Goal: Share content: Share content

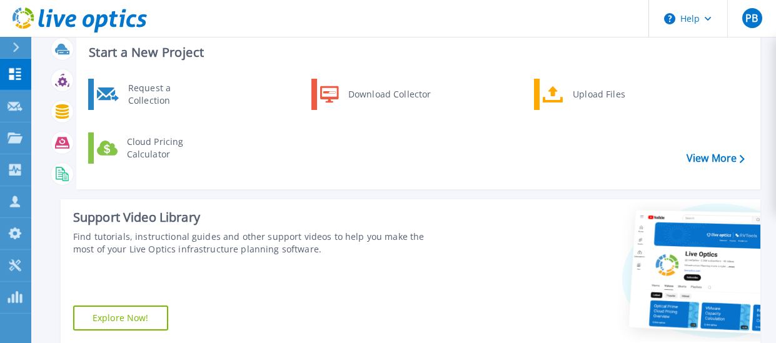
scroll to position [16, 0]
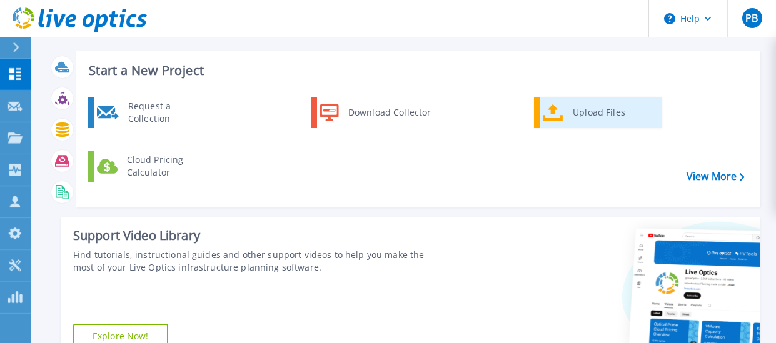
click at [601, 115] on div "Upload Files" at bounding box center [612, 112] width 93 height 25
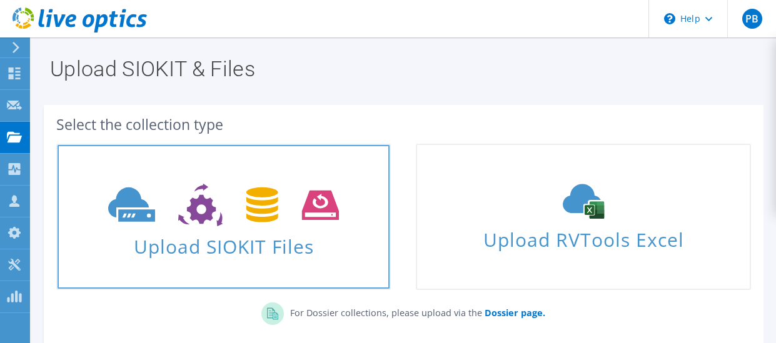
click at [261, 250] on span "Upload SIOKIT Files" at bounding box center [224, 242] width 332 height 27
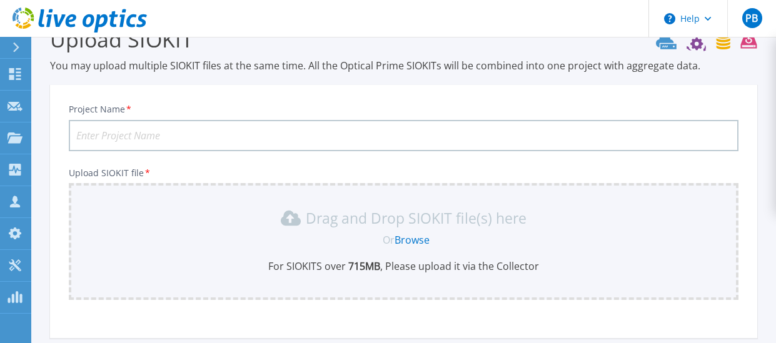
scroll to position [30, 0]
click at [208, 139] on input "Project Name *" at bounding box center [403, 136] width 669 height 31
type input "CF infrastructure upgrade 2026"
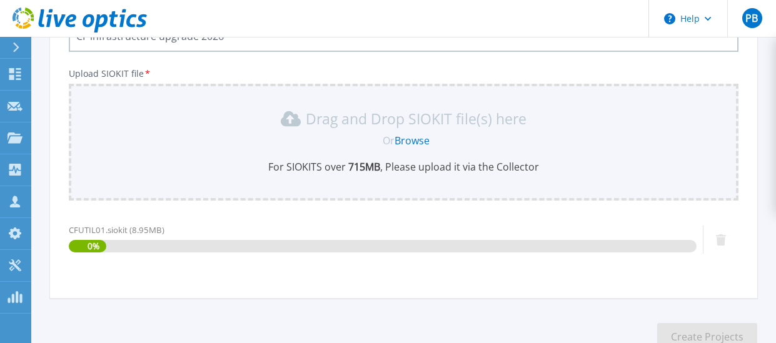
scroll to position [214, 0]
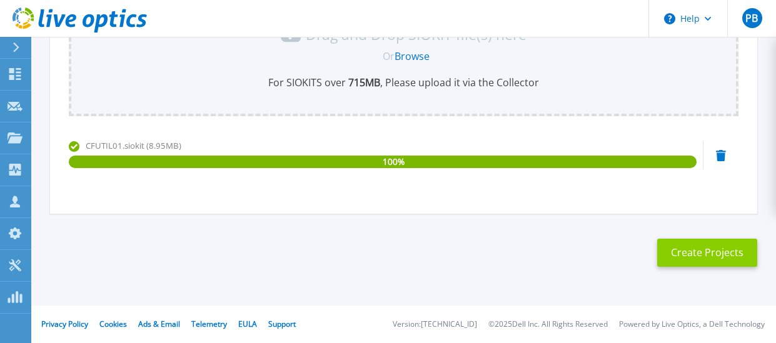
click at [707, 254] on button "Create Projects" at bounding box center [707, 253] width 100 height 28
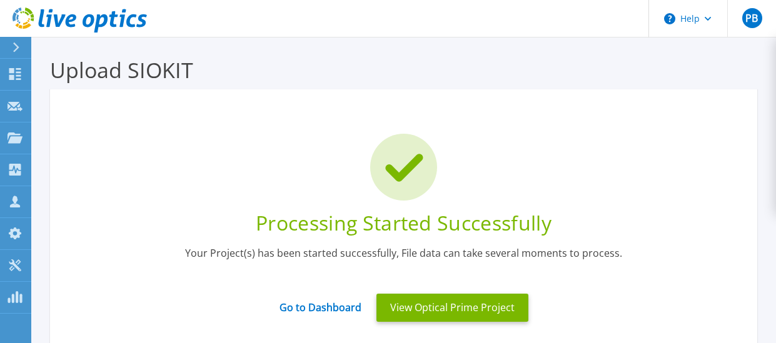
scroll to position [63, 0]
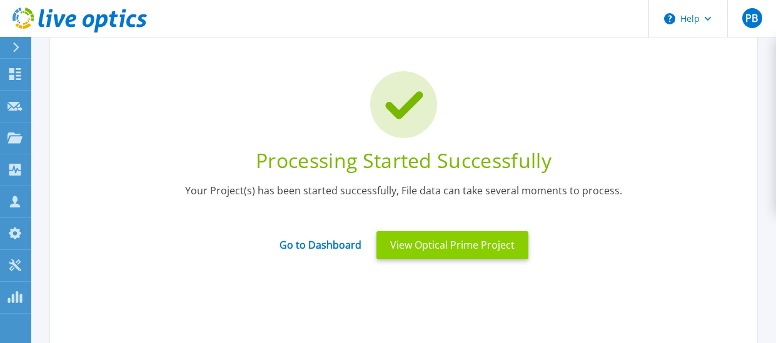
click at [474, 249] on button "View Optical Prime Project" at bounding box center [452, 245] width 152 height 28
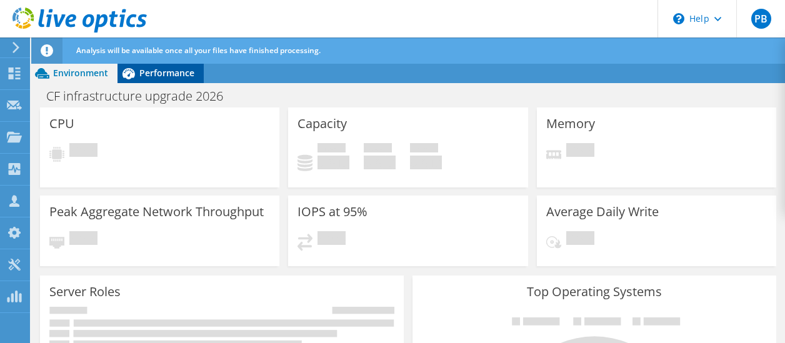
click at [172, 79] on div "Performance" at bounding box center [161, 73] width 86 height 20
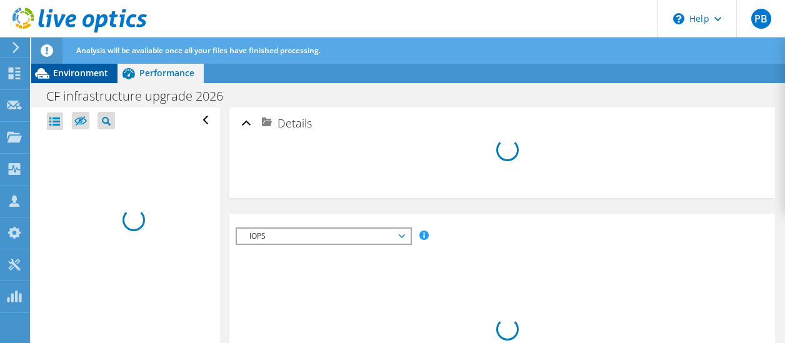
click at [72, 82] on div "Environment" at bounding box center [74, 73] width 86 height 20
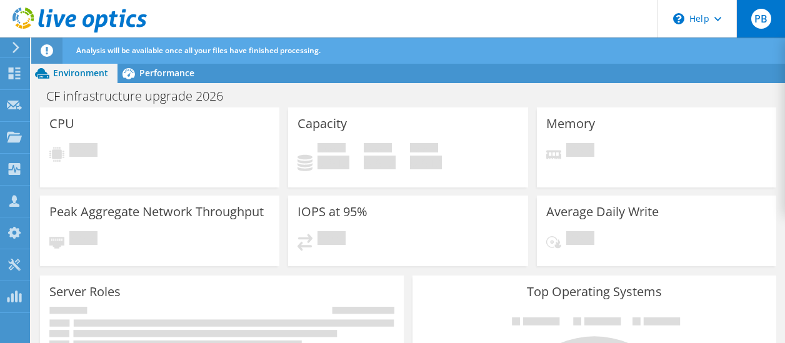
click at [767, 23] on span "PB" at bounding box center [761, 19] width 20 height 20
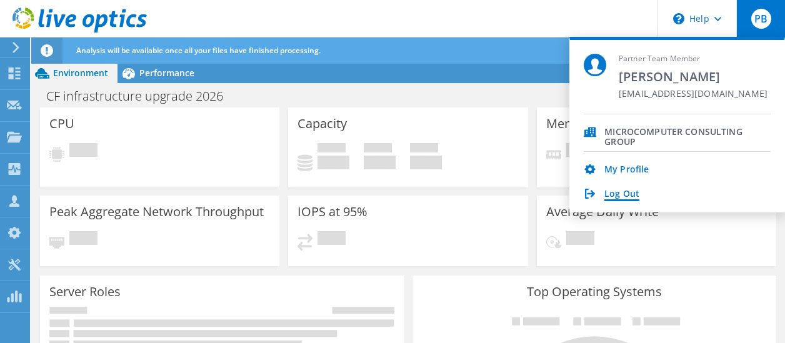
click at [633, 194] on link "Log Out" at bounding box center [621, 195] width 35 height 12
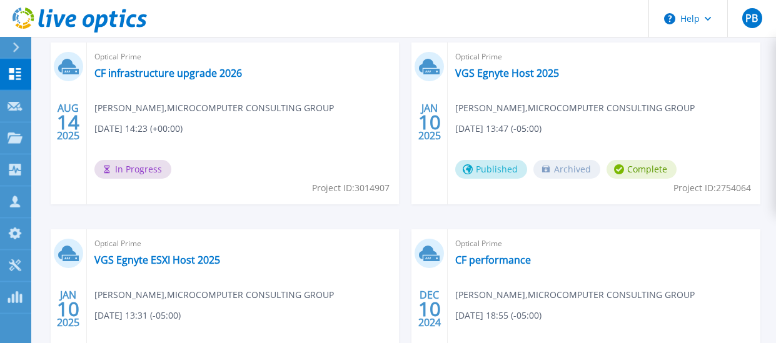
scroll to position [329, 0]
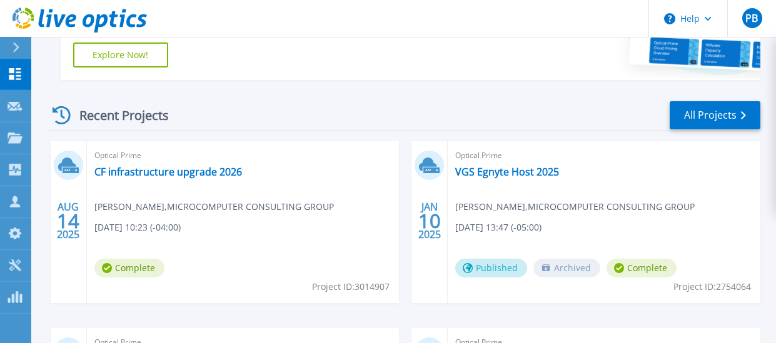
scroll to position [313, 0]
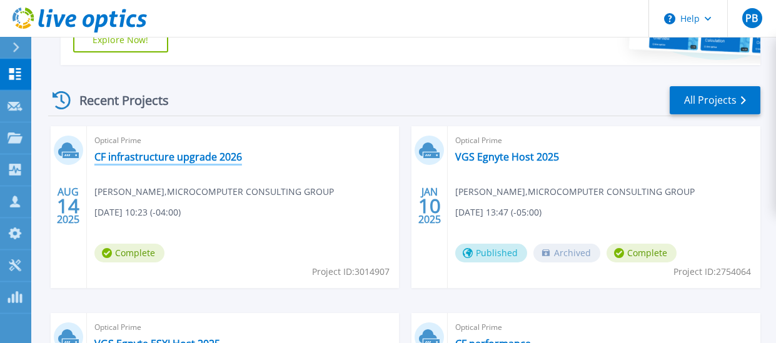
click at [147, 157] on link "CF infrastructure upgrade 2026" at bounding box center [168, 157] width 148 height 13
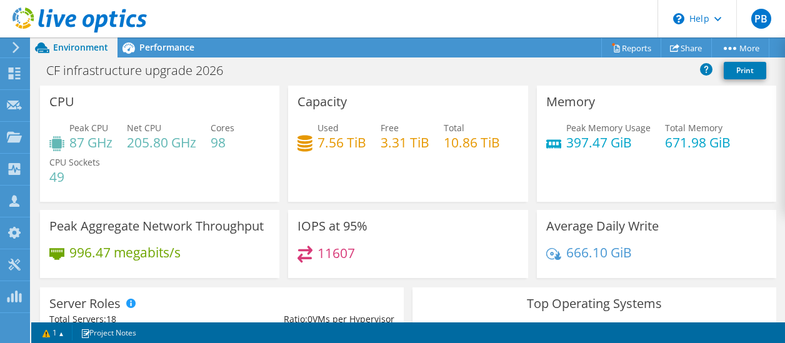
scroll to position [125, 0]
click at [645, 49] on link "Reports" at bounding box center [631, 47] width 60 height 19
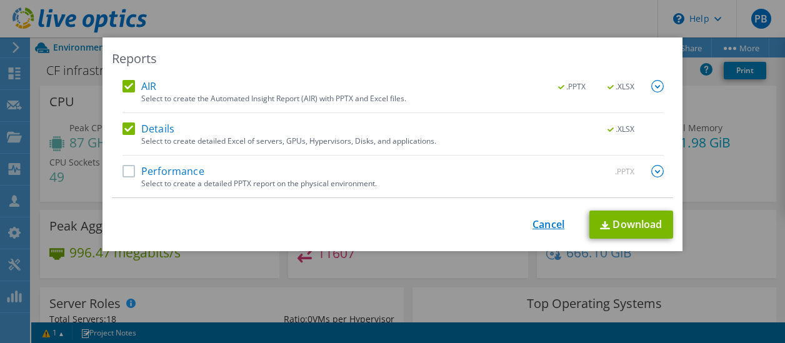
click at [553, 226] on link "Cancel" at bounding box center [549, 225] width 32 height 12
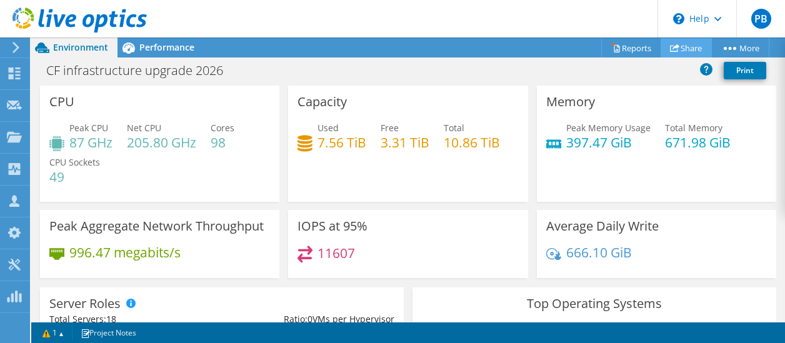
click at [691, 52] on link "Share" at bounding box center [686, 47] width 51 height 19
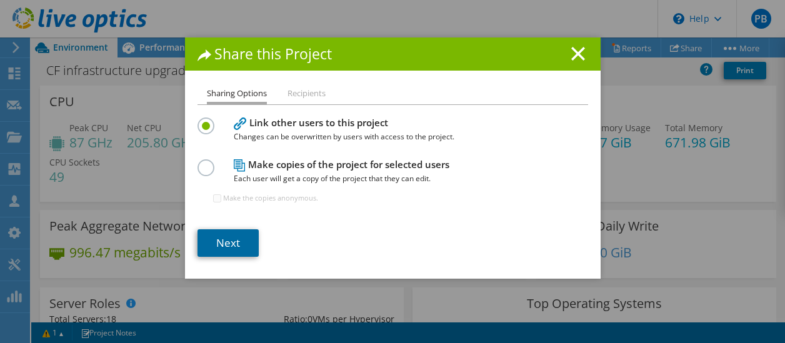
click at [230, 239] on link "Next" at bounding box center [228, 243] width 61 height 28
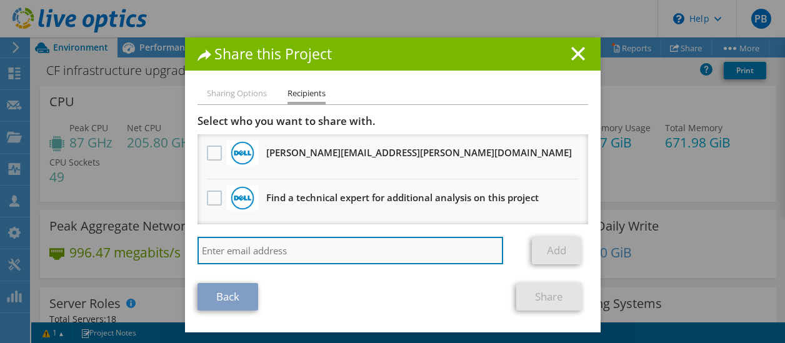
click at [271, 253] on input "search" at bounding box center [351, 251] width 306 height 28
type input "peterb@mcgnet.com"
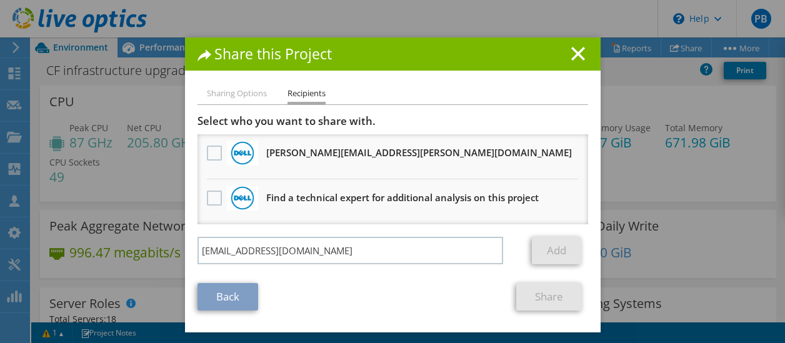
click at [561, 256] on link "Add" at bounding box center [556, 251] width 49 height 28
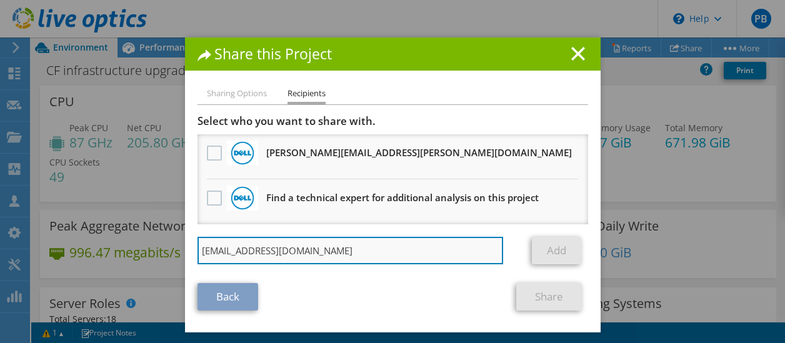
click at [318, 246] on input "peterb@mcgnet.com" at bounding box center [351, 251] width 306 height 28
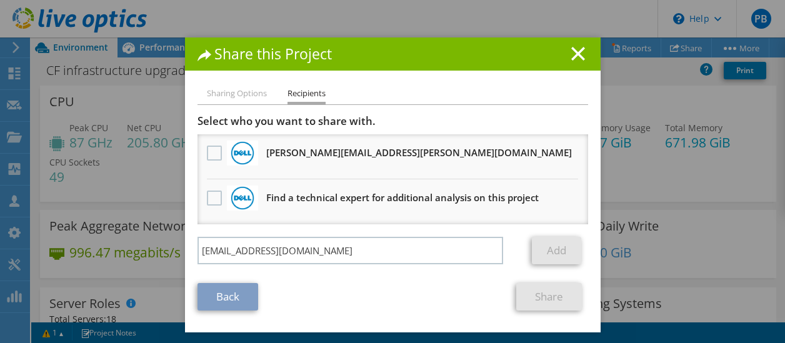
click at [379, 222] on li "Find a technical expert for additional analysis on this project" at bounding box center [393, 201] width 391 height 45
click at [227, 304] on link "Back" at bounding box center [228, 297] width 61 height 28
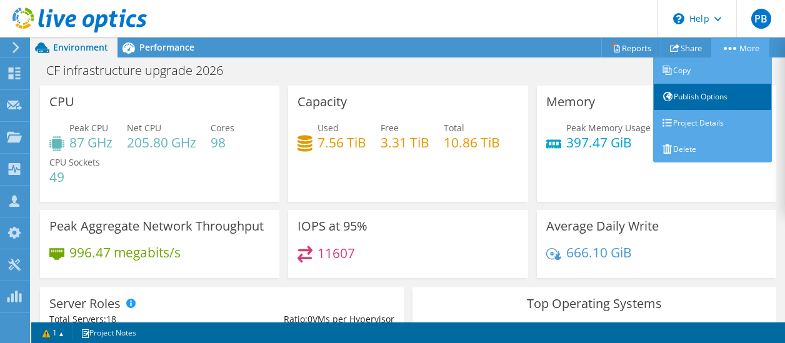
click at [726, 100] on link "Publish Options" at bounding box center [712, 97] width 119 height 26
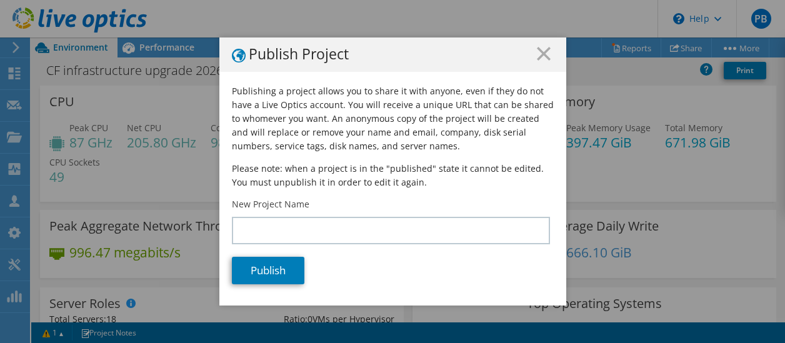
click at [547, 56] on h1 "Publish Project" at bounding box center [393, 55] width 322 height 16
click at [546, 54] on h1 "Publish Project" at bounding box center [393, 55] width 322 height 16
click at [541, 51] on line at bounding box center [544, 54] width 13 height 13
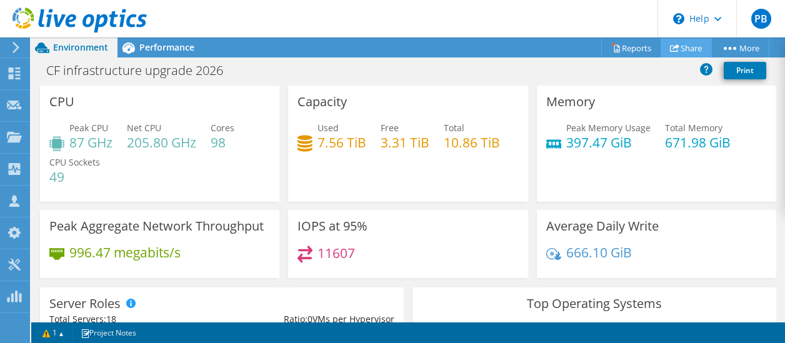
click at [689, 47] on link "Share" at bounding box center [686, 47] width 51 height 19
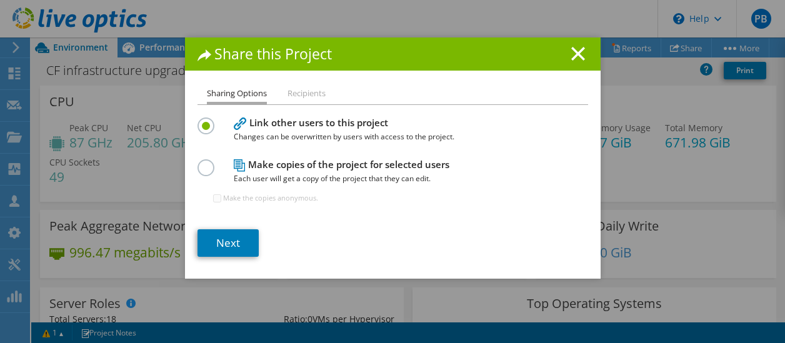
click at [353, 164] on h4 "Make copies of the project for selected users Each user will get a copy of the …" at bounding box center [390, 172] width 313 height 28
click at [208, 163] on label at bounding box center [209, 160] width 22 height 3
click at [0, 0] on input "radio" at bounding box center [0, 0] width 0 height 0
click at [229, 243] on link "Next" at bounding box center [228, 243] width 61 height 28
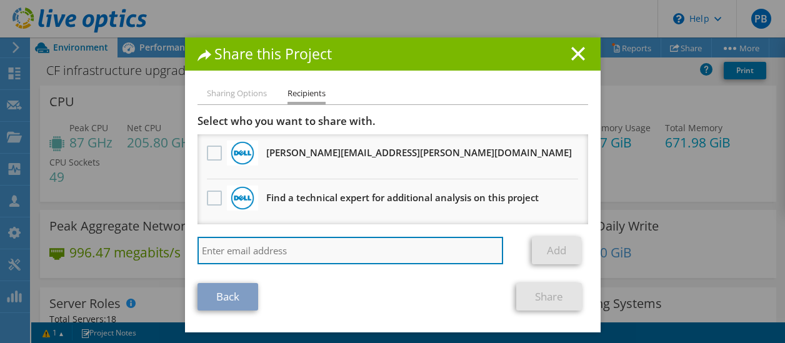
click at [237, 254] on input "search" at bounding box center [351, 251] width 306 height 28
click at [283, 254] on input "search" at bounding box center [351, 251] width 306 height 28
paste input "Jeffrey.Baron@tdsynnex.com"
type input "Jeffrey.Baron@tdsynnex.com"
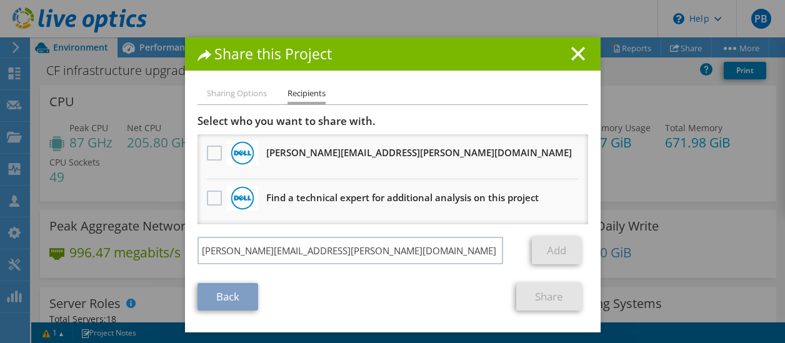
click at [544, 253] on link "Add" at bounding box center [556, 251] width 49 height 28
click at [536, 253] on link "Add" at bounding box center [556, 251] width 49 height 28
click at [214, 197] on label at bounding box center [216, 198] width 18 height 15
click at [0, 0] on input "checkbox" at bounding box center [0, 0] width 0 height 0
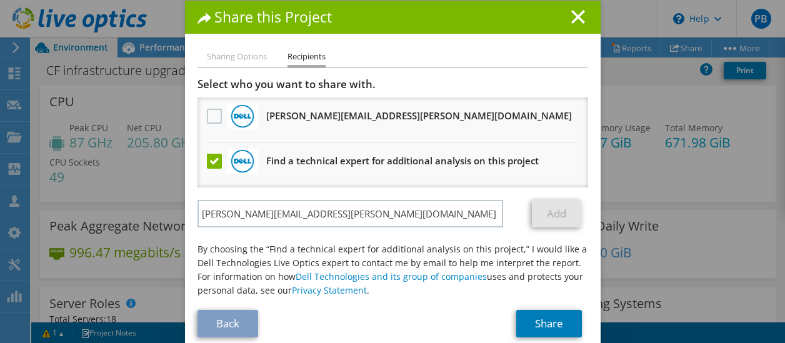
scroll to position [53, 0]
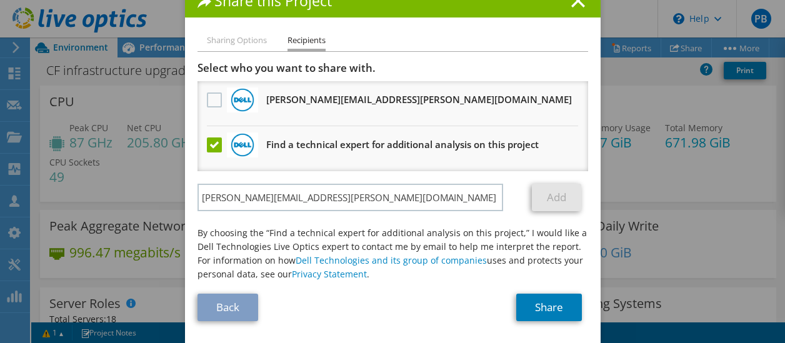
click at [211, 141] on label at bounding box center [216, 145] width 18 height 15
click at [0, 0] on input "checkbox" at bounding box center [0, 0] width 0 height 0
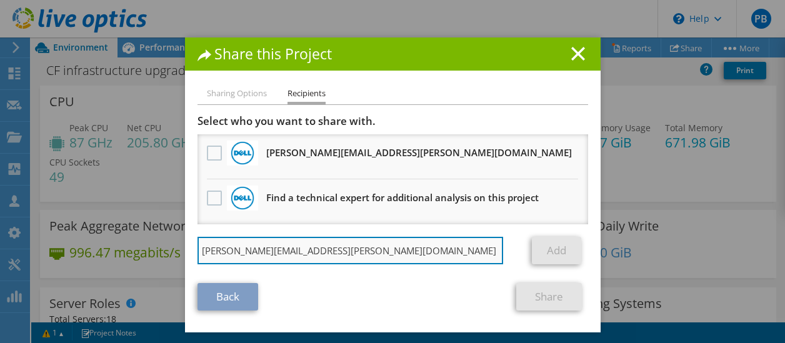
drag, startPoint x: 365, startPoint y: 251, endPoint x: 373, endPoint y: 253, distance: 7.6
click at [365, 253] on input "Jeffrey.Baron@tdsynnex.com" at bounding box center [351, 251] width 306 height 28
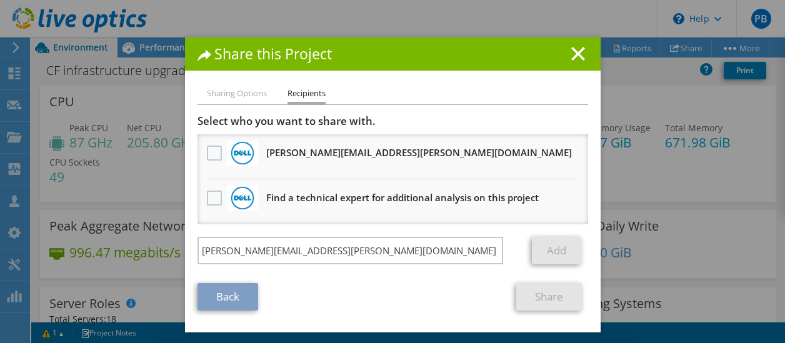
click at [516, 246] on div "Jeffrey.Baron@tdsynnex.com" at bounding box center [361, 251] width 326 height 28
click at [247, 98] on li "Sharing Options" at bounding box center [237, 94] width 60 height 16
click at [244, 94] on li "Sharing Options" at bounding box center [237, 94] width 60 height 16
click at [572, 53] on line at bounding box center [578, 54] width 13 height 13
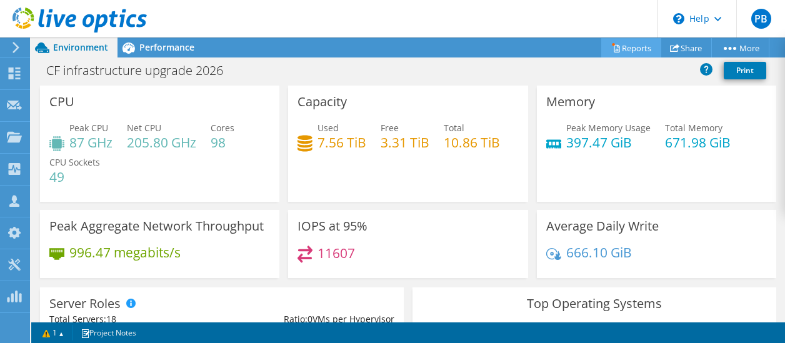
click at [631, 47] on link "Reports" at bounding box center [631, 47] width 60 height 19
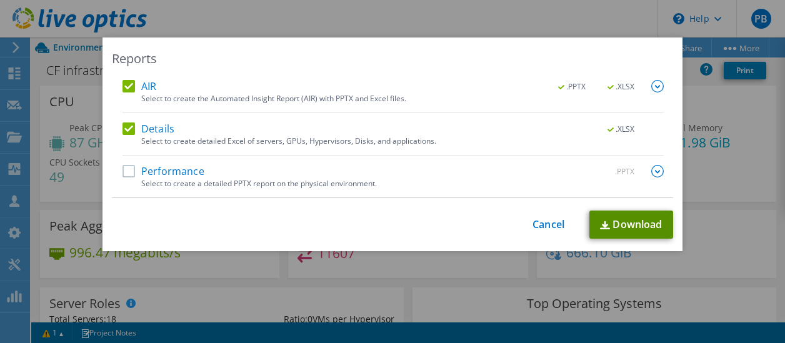
click at [629, 228] on link "Download" at bounding box center [631, 225] width 84 height 28
click at [533, 229] on link "Cancel" at bounding box center [549, 225] width 32 height 12
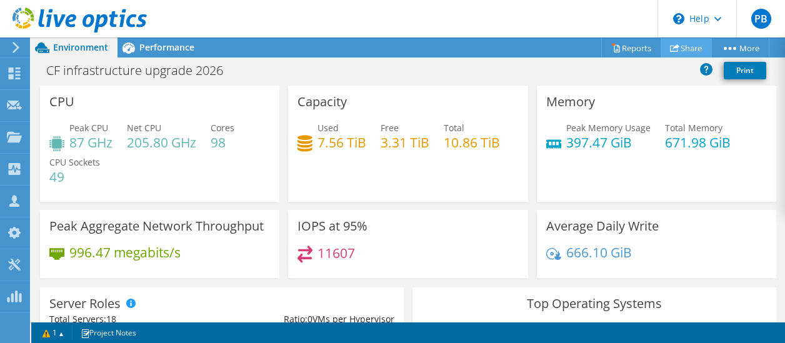
click at [692, 49] on link "Share" at bounding box center [686, 47] width 51 height 19
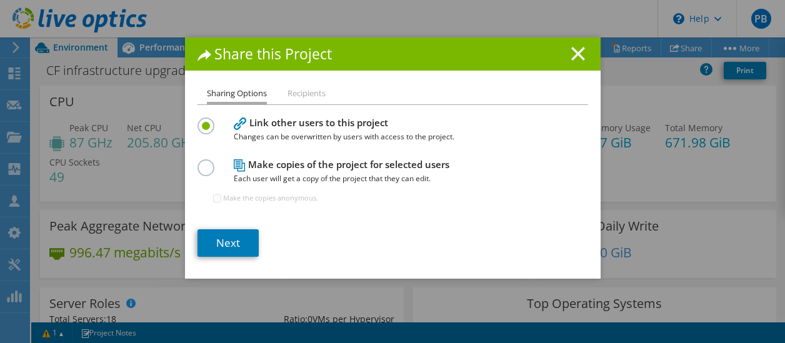
click at [571, 56] on icon at bounding box center [578, 54] width 14 height 14
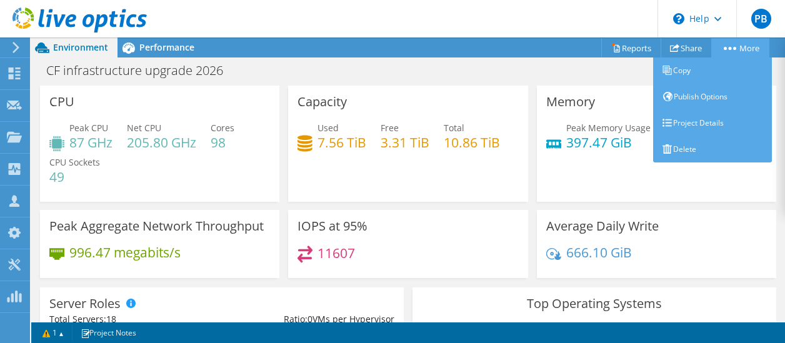
click at [731, 47] on icon at bounding box center [730, 48] width 13 height 3
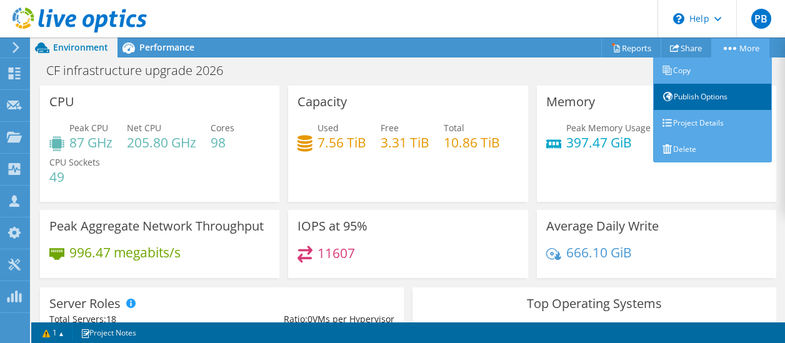
click at [713, 96] on link "Publish Options" at bounding box center [712, 97] width 119 height 26
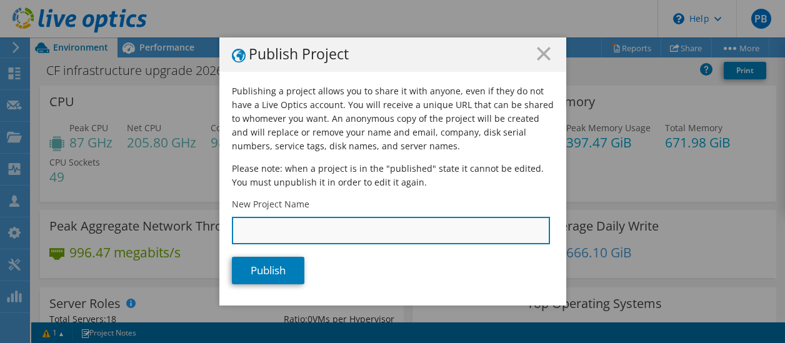
click at [312, 233] on input "New Project Name" at bounding box center [391, 231] width 318 height 28
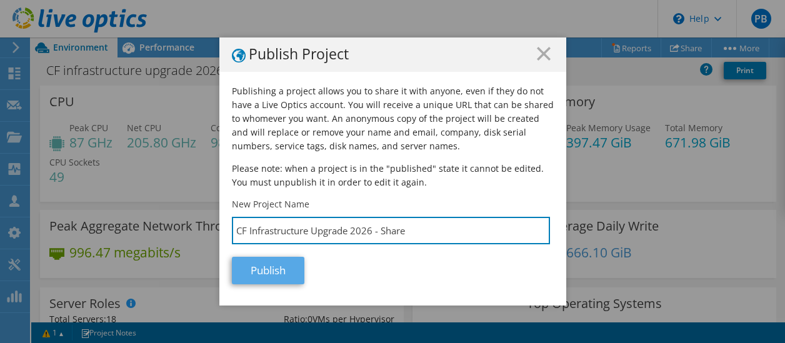
type input "CF Infrastructure Upgrade 2026 - Share"
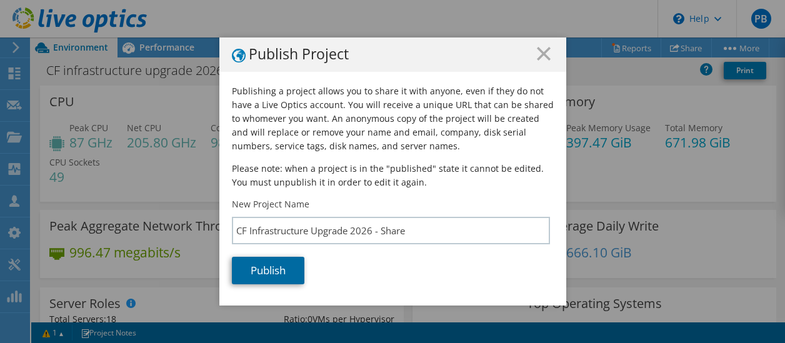
click at [267, 271] on link "Publish" at bounding box center [268, 271] width 73 height 28
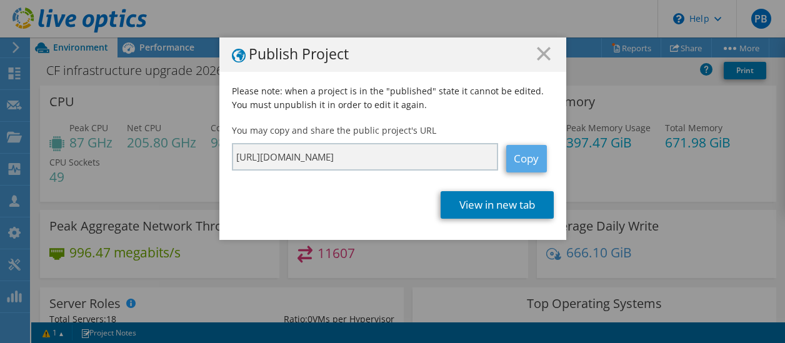
click at [536, 160] on link "Copy" at bounding box center [526, 159] width 41 height 28
click at [512, 161] on link "Copy" at bounding box center [526, 159] width 41 height 28
click at [538, 51] on line at bounding box center [544, 54] width 13 height 13
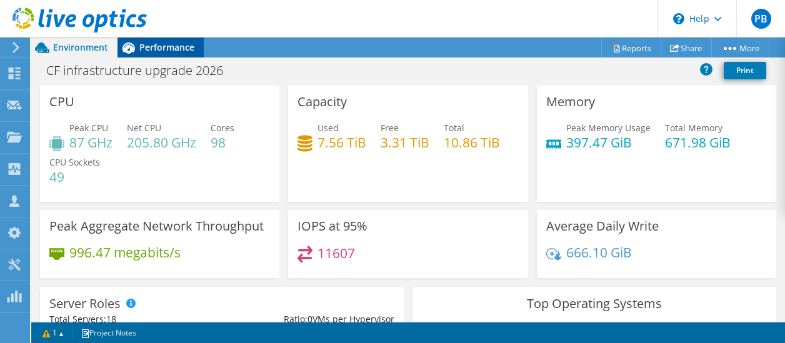
click at [163, 53] on div "Performance" at bounding box center [161, 48] width 86 height 20
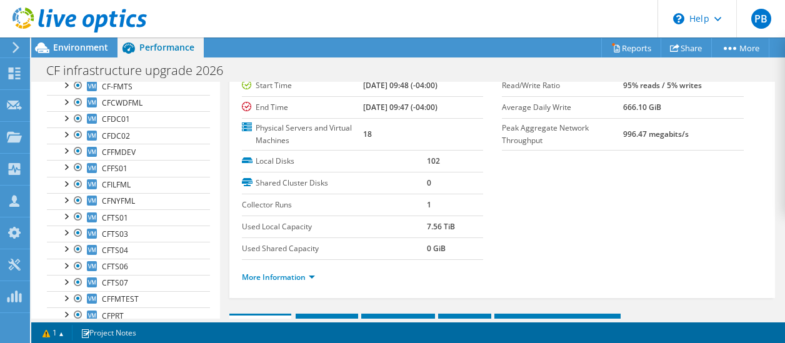
scroll to position [136, 0]
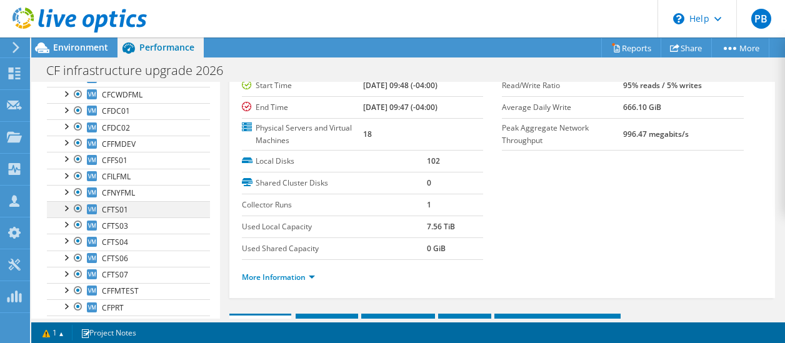
click at [67, 209] on div at bounding box center [65, 207] width 13 height 13
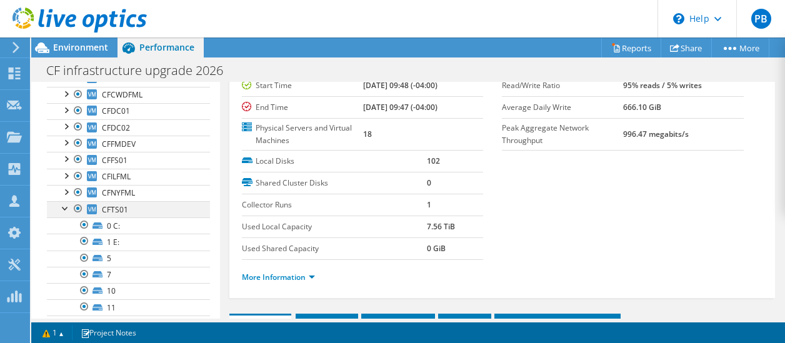
click at [67, 209] on div at bounding box center [65, 207] width 13 height 13
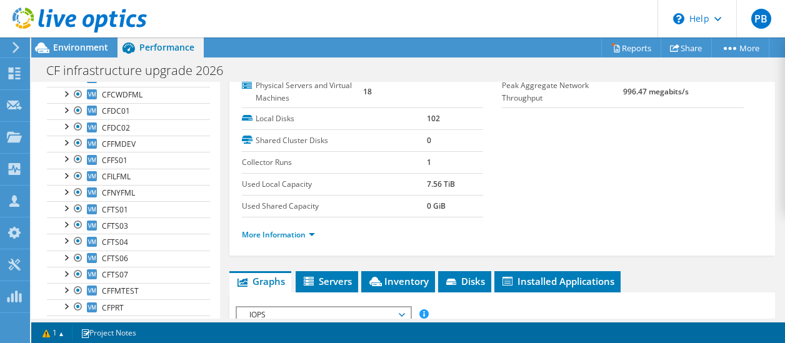
scroll to position [188, 0]
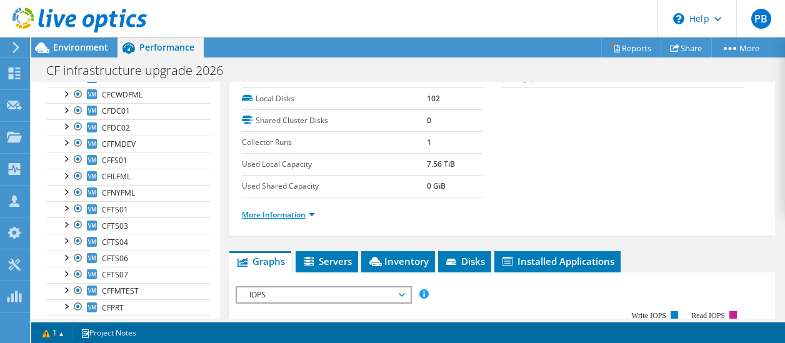
click at [305, 215] on link "More Information" at bounding box center [278, 214] width 73 height 11
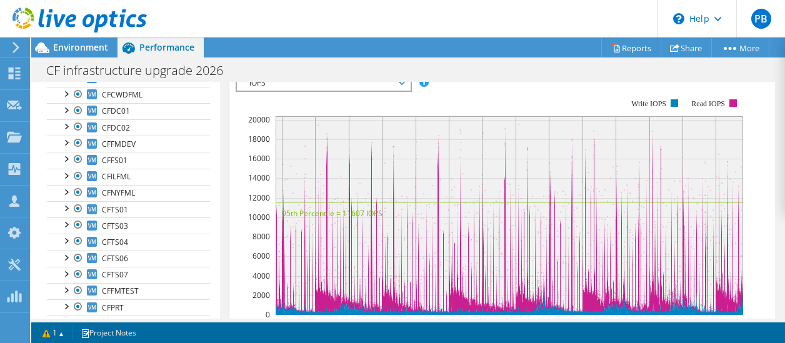
scroll to position [688, 0]
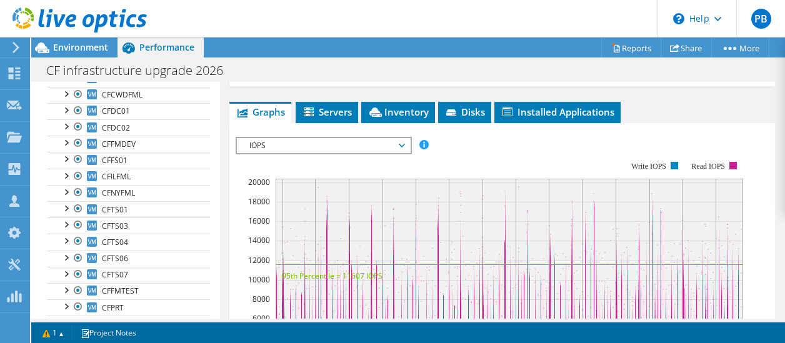
click at [398, 146] on span "IOPS" at bounding box center [323, 145] width 161 height 15
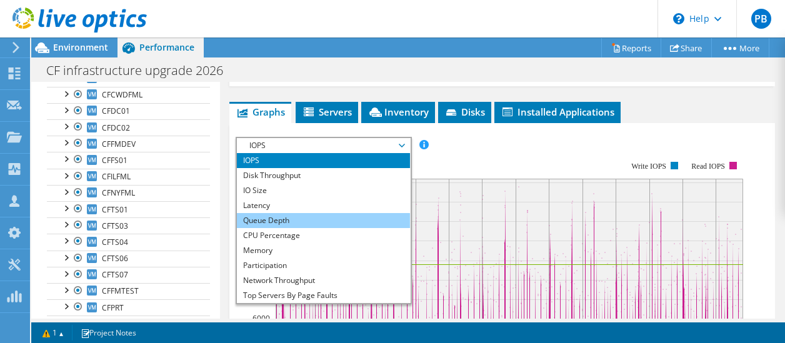
click at [314, 221] on li "Queue Depth" at bounding box center [323, 220] width 173 height 15
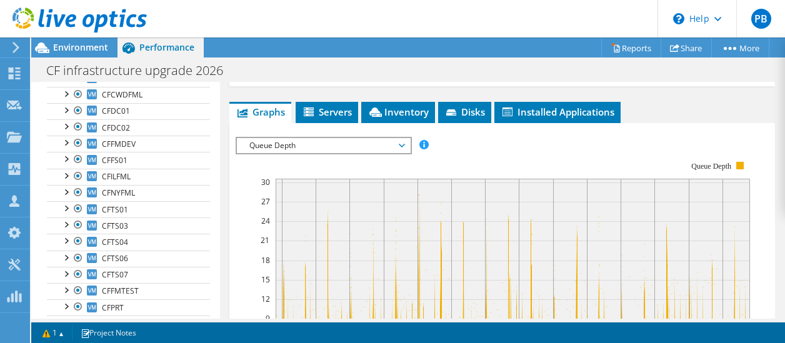
click at [398, 144] on span "Queue Depth" at bounding box center [323, 145] width 161 height 15
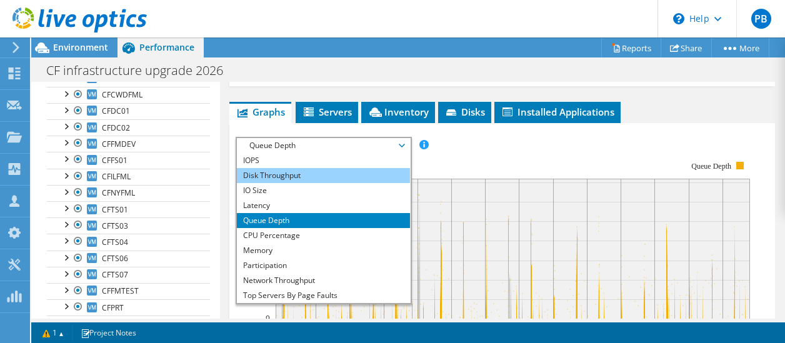
click at [302, 180] on li "Disk Throughput" at bounding box center [323, 175] width 173 height 15
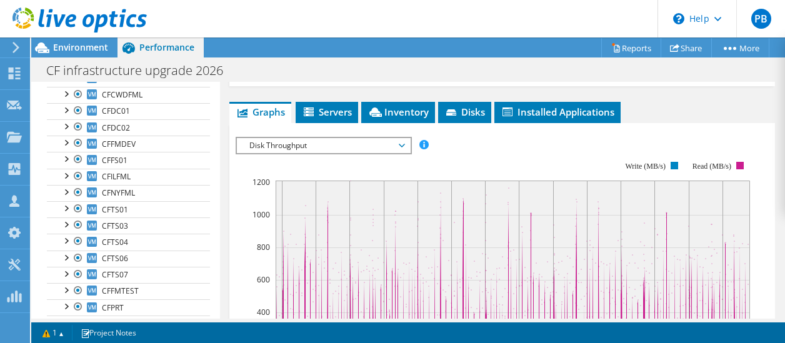
click at [398, 143] on span "Disk Throughput" at bounding box center [323, 145] width 161 height 15
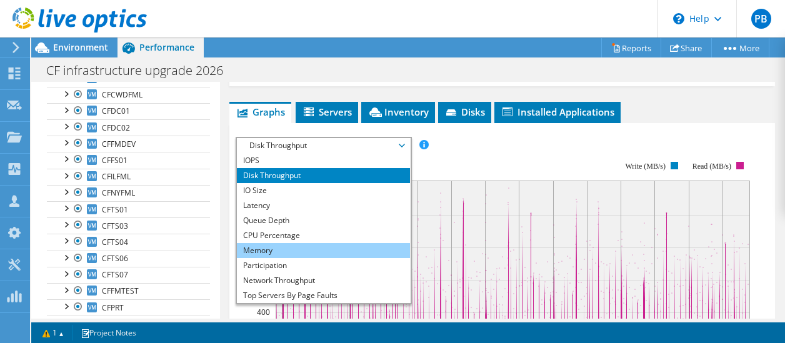
click at [285, 247] on li "Memory" at bounding box center [323, 250] width 173 height 15
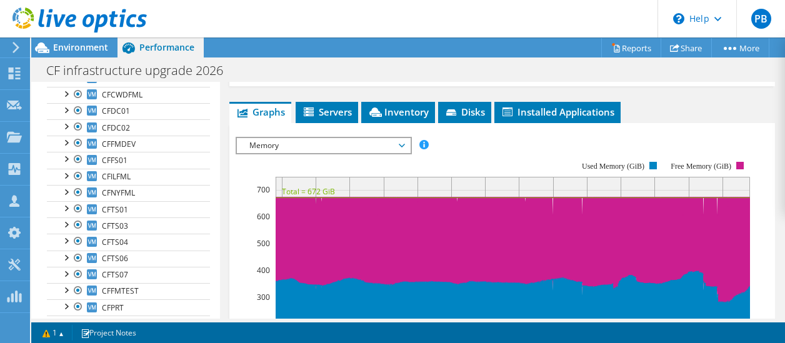
click at [401, 149] on span "Memory" at bounding box center [323, 145] width 161 height 15
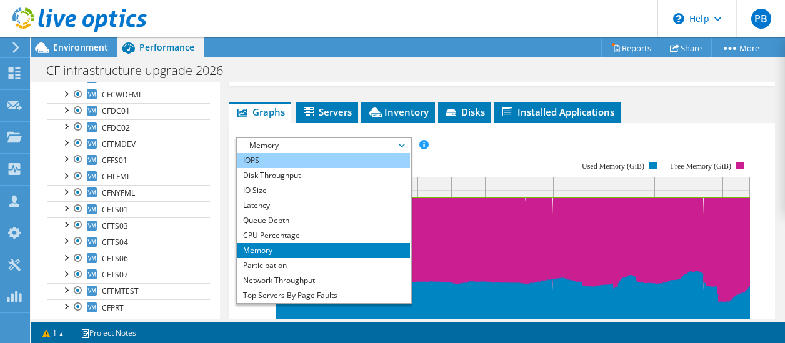
click at [279, 157] on li "IOPS" at bounding box center [323, 160] width 173 height 15
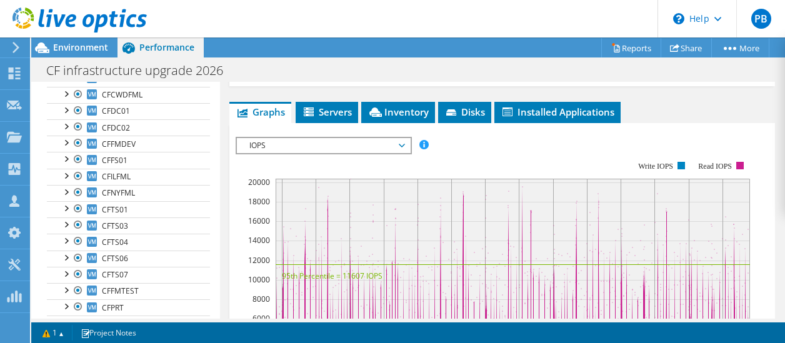
click at [398, 145] on span "IOPS" at bounding box center [323, 145] width 161 height 15
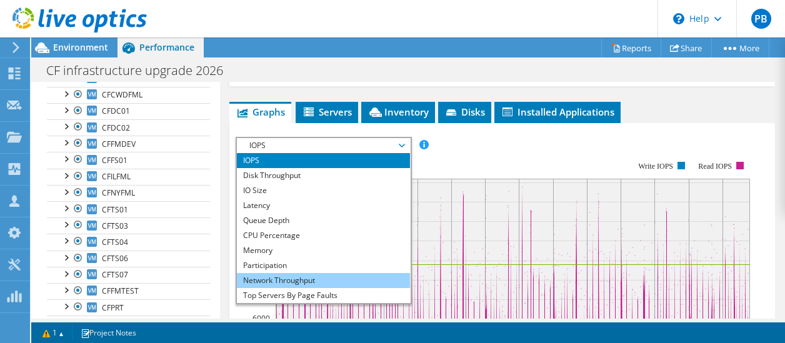
click at [299, 282] on li "Network Throughput" at bounding box center [323, 280] width 173 height 15
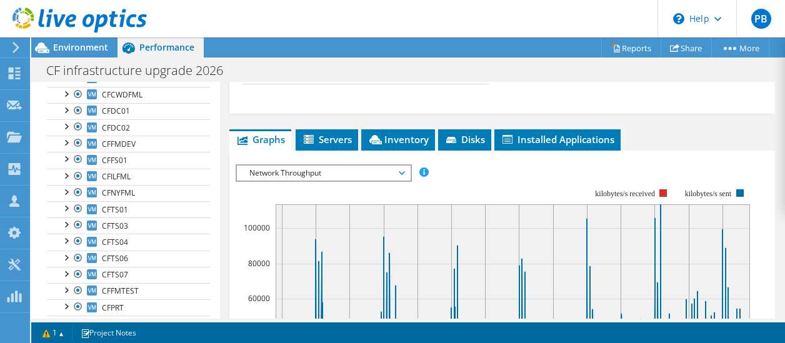
scroll to position [563, 0]
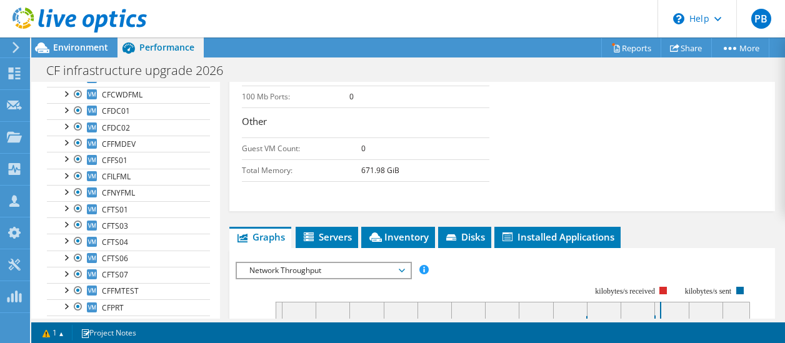
click at [398, 269] on span "Network Throughput" at bounding box center [323, 270] width 161 height 15
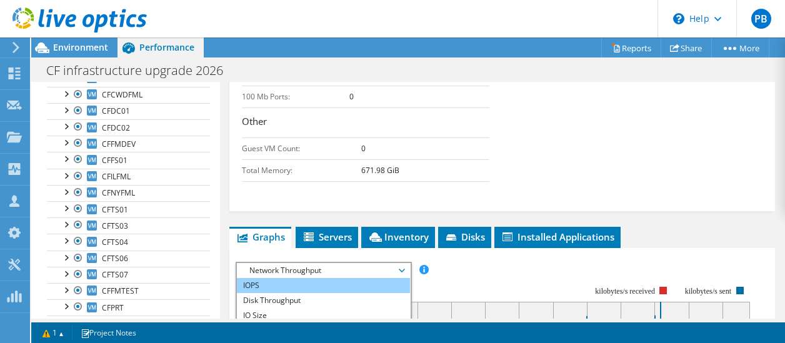
click at [292, 284] on li "IOPS" at bounding box center [323, 285] width 173 height 15
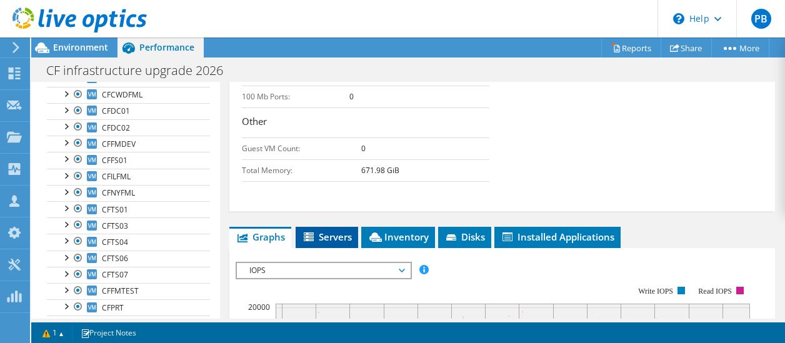
click at [313, 231] on span "Servers" at bounding box center [327, 237] width 50 height 13
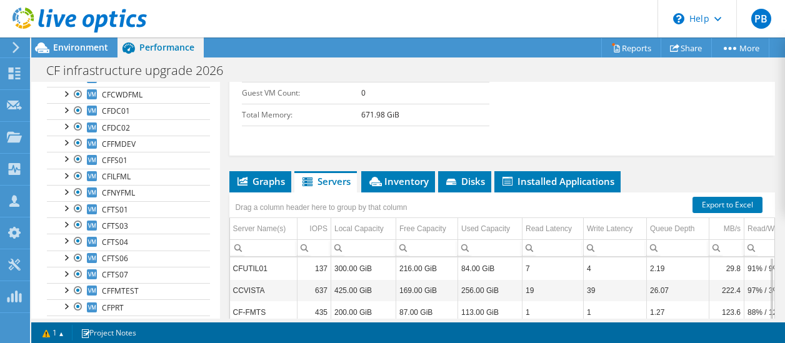
scroll to position [618, 0]
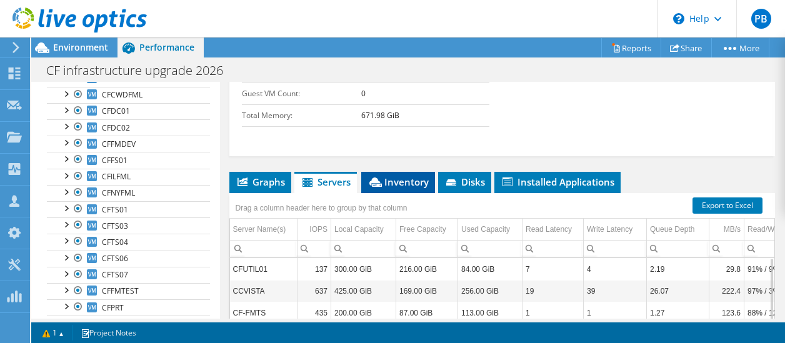
click at [404, 186] on span "Inventory" at bounding box center [398, 182] width 61 height 13
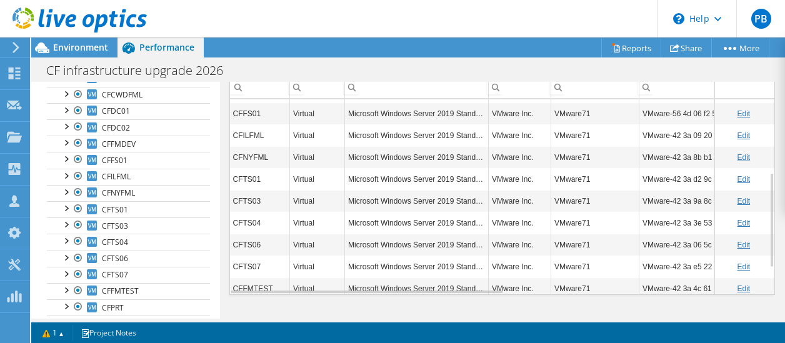
scroll to position [0, 0]
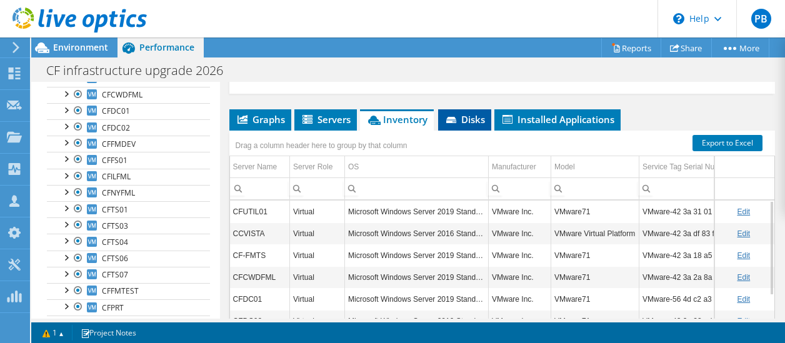
click at [471, 121] on span "Disks" at bounding box center [464, 119] width 41 height 13
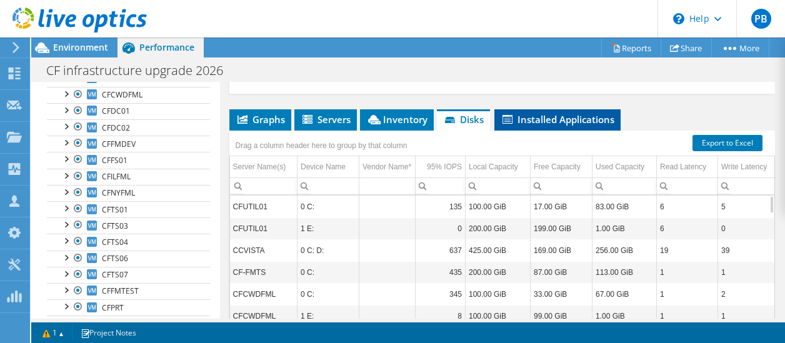
click at [543, 119] on span "Installed Applications" at bounding box center [558, 119] width 114 height 13
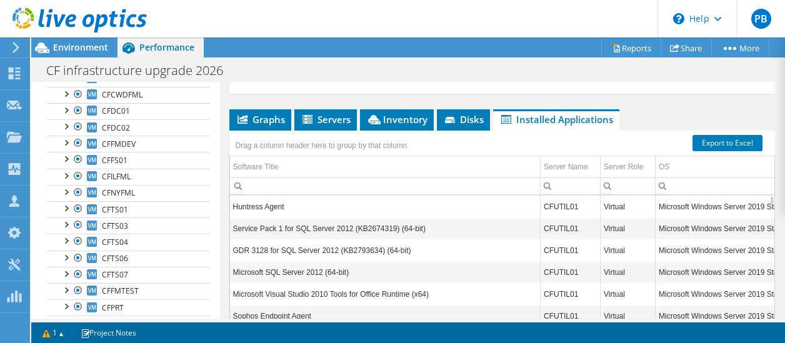
click at [370, 178] on input "Column Software Title, Filter cell" at bounding box center [385, 186] width 311 height 16
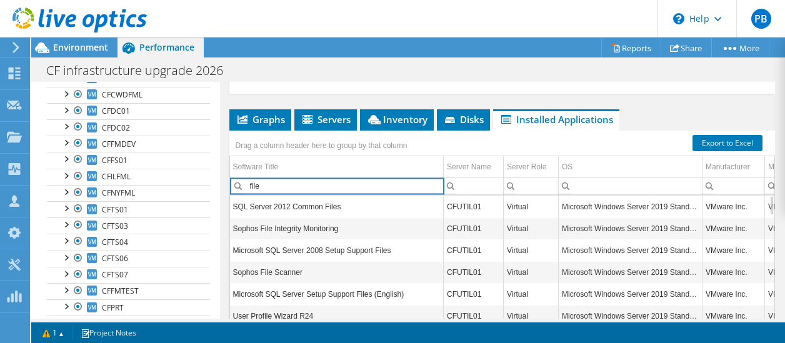
type input "file"
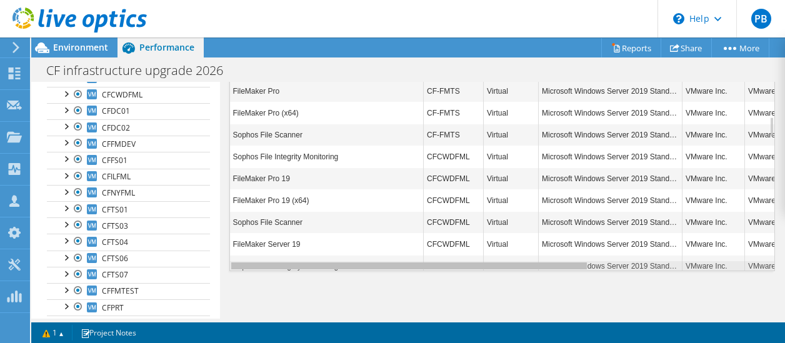
drag, startPoint x: 563, startPoint y: 263, endPoint x: 460, endPoint y: 230, distance: 108.3
click at [460, 230] on body "PB Partner Team Member Peter Beierle peterb@mcgnet.com MICROCOMPUTER CONSULTING…" at bounding box center [392, 171] width 785 height 343
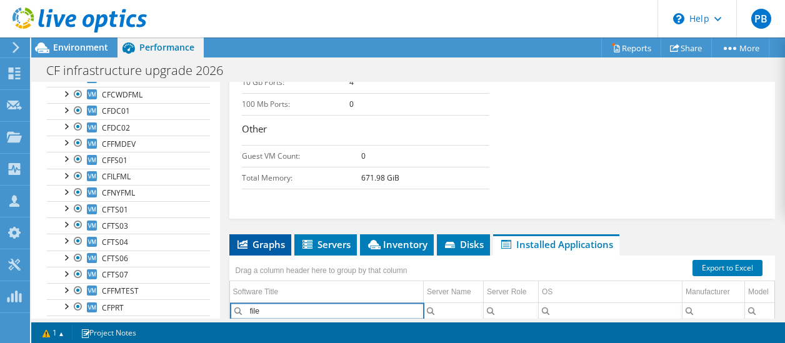
click at [257, 244] on span "Graphs" at bounding box center [260, 244] width 49 height 13
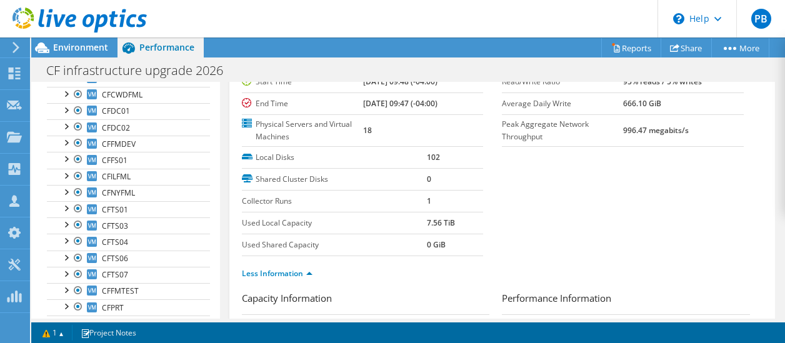
scroll to position [55, 0]
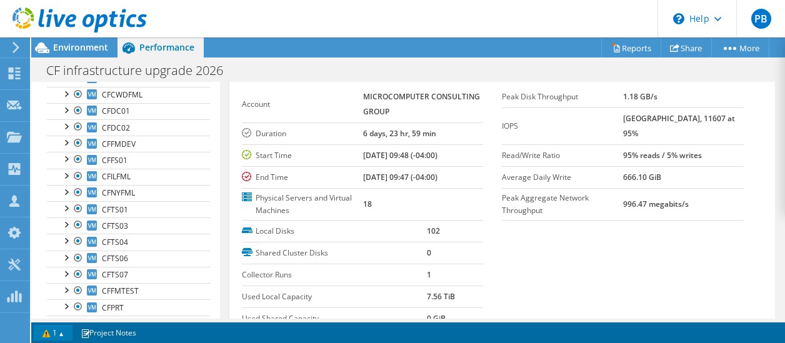
click at [47, 334] on link "1" at bounding box center [53, 333] width 39 height 16
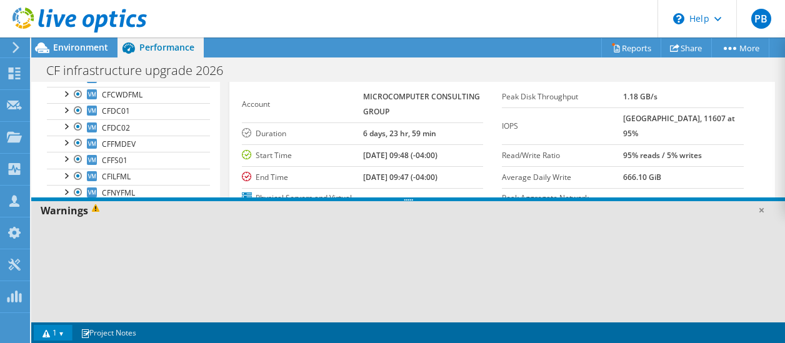
click at [89, 208] on span at bounding box center [97, 211] width 19 height 14
click at [66, 328] on link "1" at bounding box center [53, 333] width 39 height 16
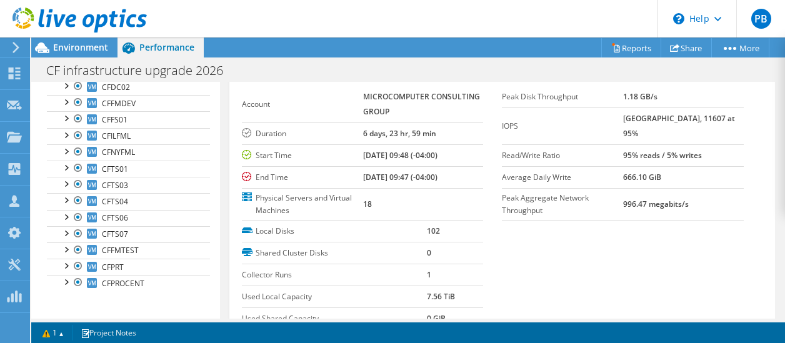
scroll to position [0, 0]
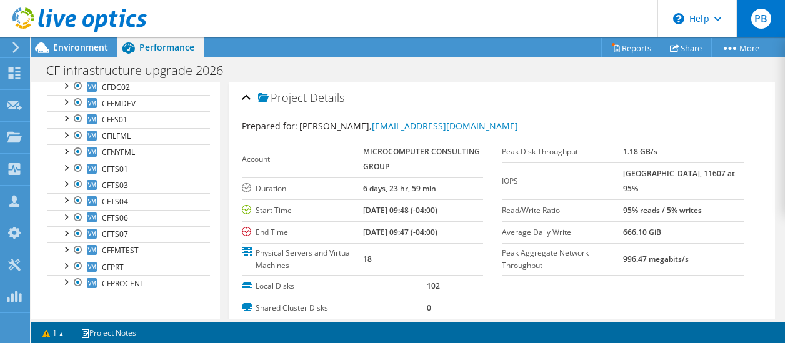
click at [758, 24] on span "PB" at bounding box center [761, 19] width 20 height 20
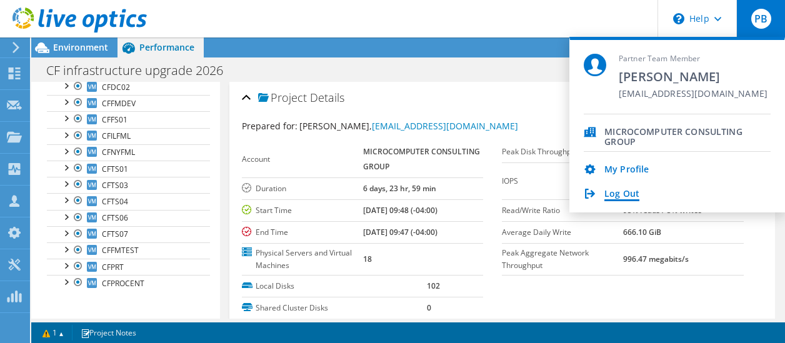
click at [613, 196] on link "Log Out" at bounding box center [621, 195] width 35 height 12
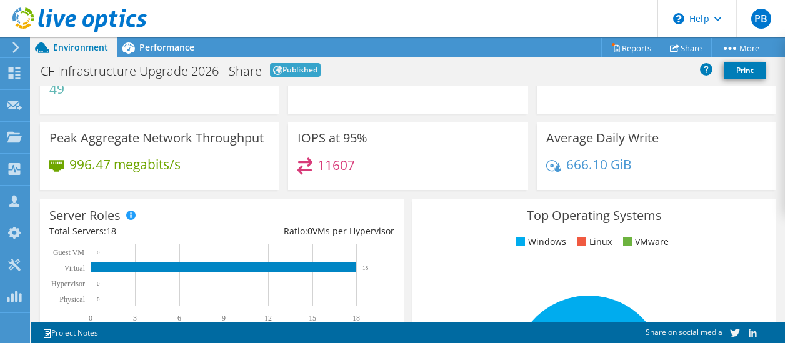
scroll to position [63, 0]
click at [178, 49] on span "Performance" at bounding box center [166, 47] width 55 height 12
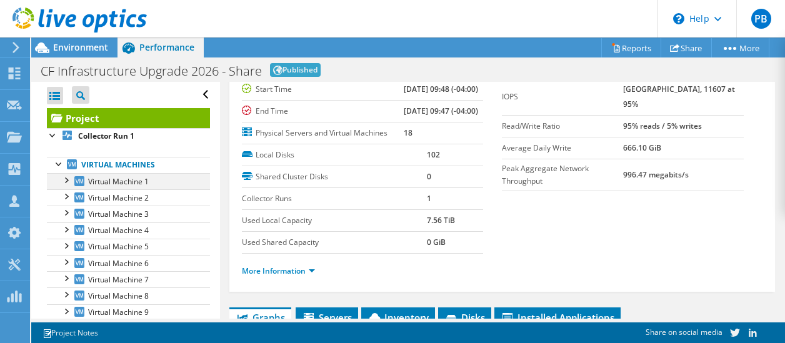
click at [66, 178] on div at bounding box center [65, 179] width 13 height 13
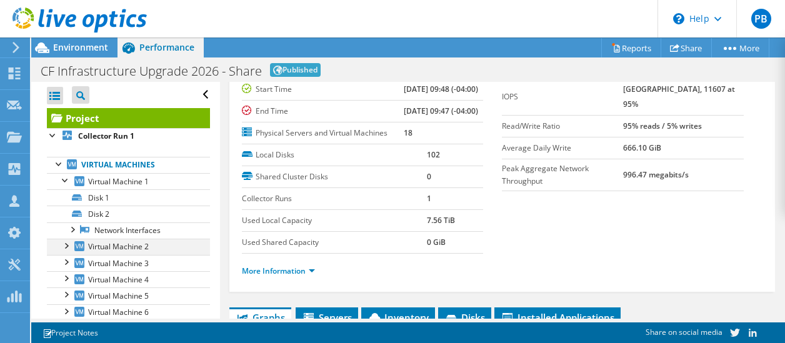
click at [70, 240] on div at bounding box center [65, 245] width 13 height 13
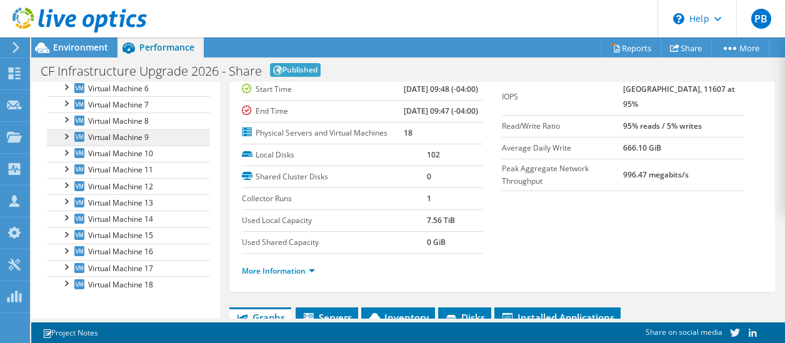
scroll to position [258, 0]
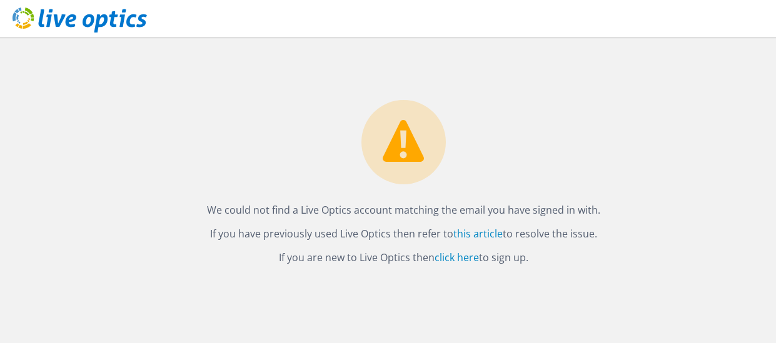
click at [14, 88] on div "We could not find a Live Optics account matching the email you have signed in w…" at bounding box center [388, 171] width 776 height 343
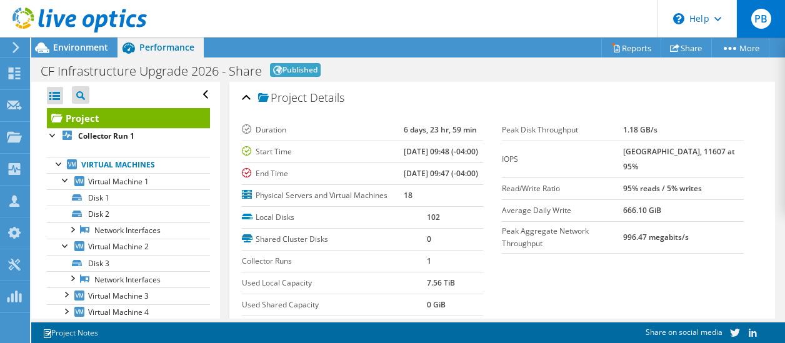
scroll to position [63, 0]
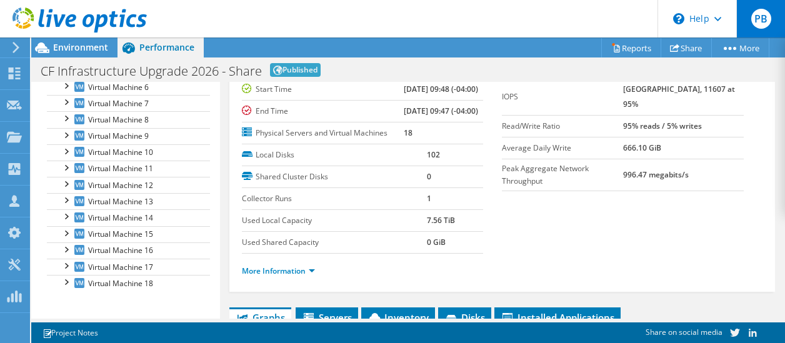
click at [758, 22] on span "PB" at bounding box center [761, 19] width 20 height 20
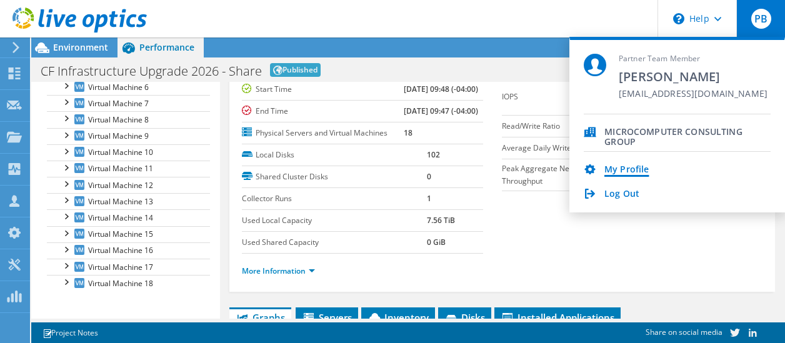
click at [642, 168] on link "My Profile" at bounding box center [626, 170] width 44 height 12
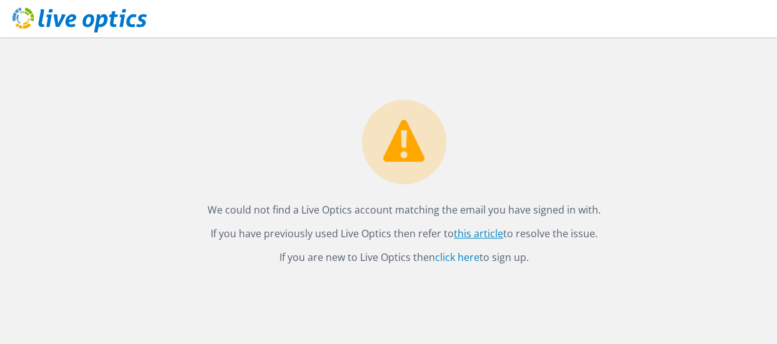
click at [474, 233] on link "this article" at bounding box center [478, 234] width 49 height 14
click at [251, 304] on div "We could not find a Live Optics account matching the email you have signed in w…" at bounding box center [404, 191] width 746 height 307
